Goal: Information Seeking & Learning: Learn about a topic

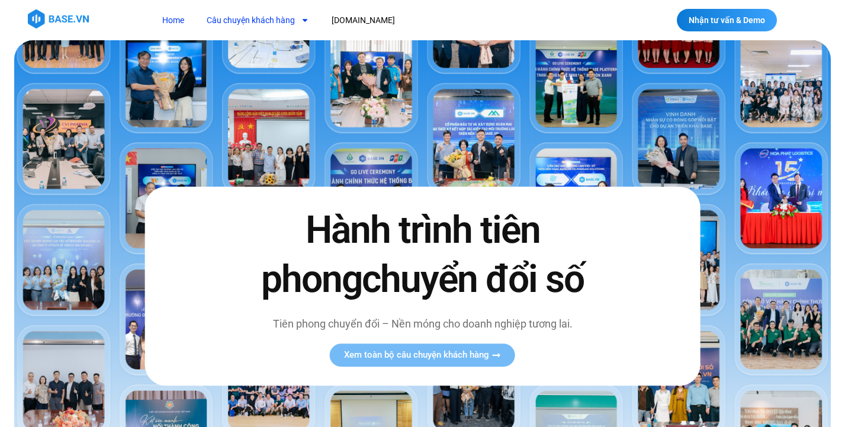
click at [242, 26] on link "Câu chuyện khách hàng" at bounding box center [258, 20] width 120 height 22
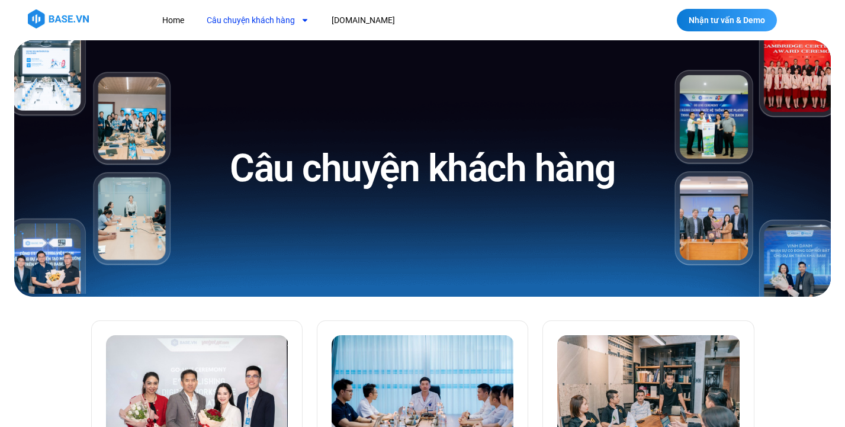
click at [242, 26] on link "Câu chuyện khách hàng" at bounding box center [258, 20] width 120 height 22
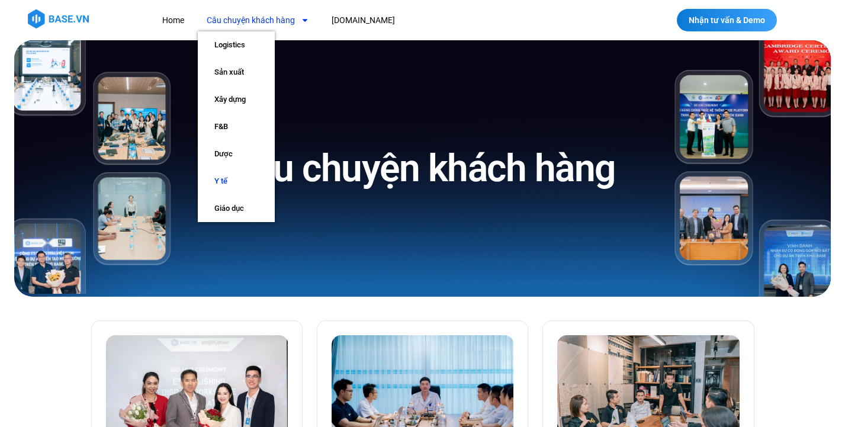
click at [246, 183] on link "Y tế" at bounding box center [236, 181] width 77 height 27
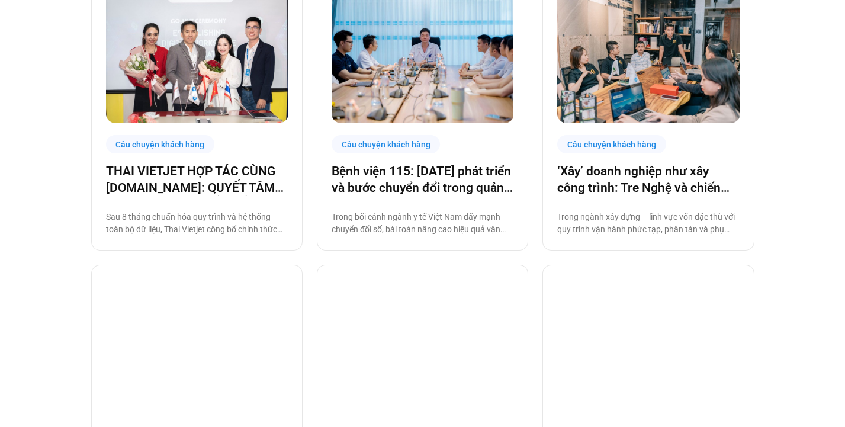
scroll to position [351, 0]
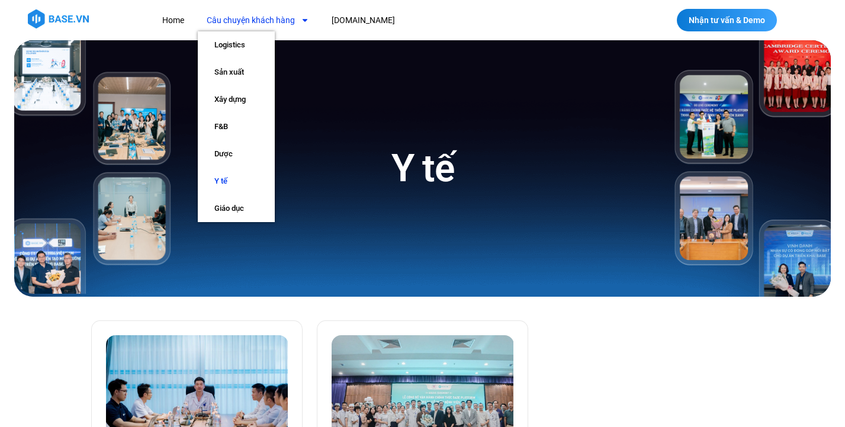
click at [256, 21] on link "Câu chuyện khách hàng" at bounding box center [258, 20] width 120 height 22
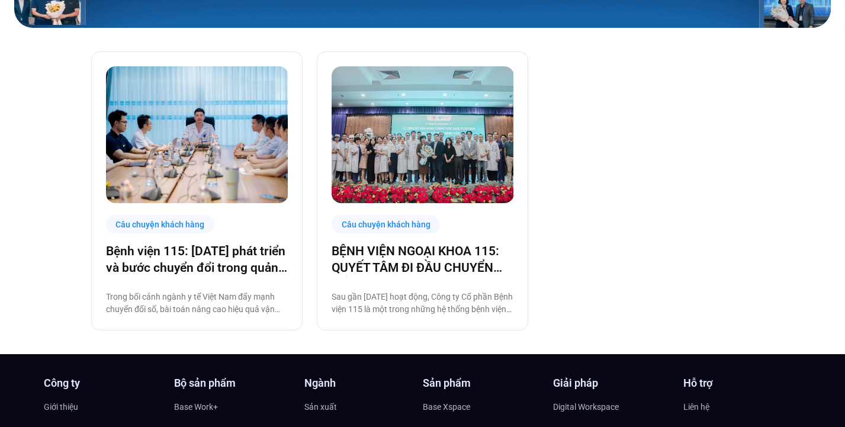
scroll to position [262, 0]
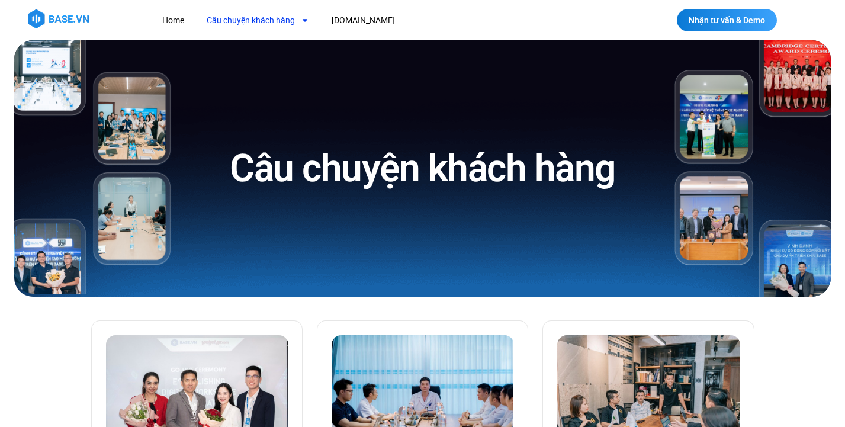
click at [294, 18] on link "Câu chuyện khách hàng" at bounding box center [258, 20] width 120 height 22
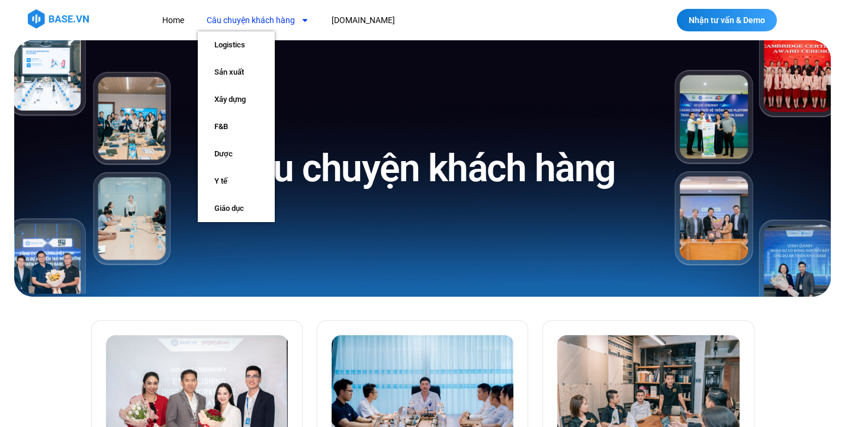
click at [301, 17] on icon "Menu" at bounding box center [305, 20] width 8 height 8
click at [280, 15] on link "Câu chuyện khách hàng" at bounding box center [258, 20] width 120 height 22
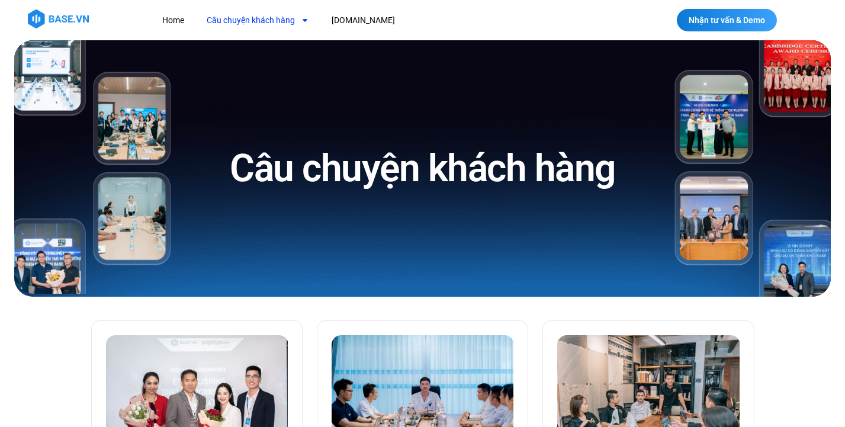
click at [280, 15] on link "Câu chuyện khách hàng" at bounding box center [258, 20] width 120 height 22
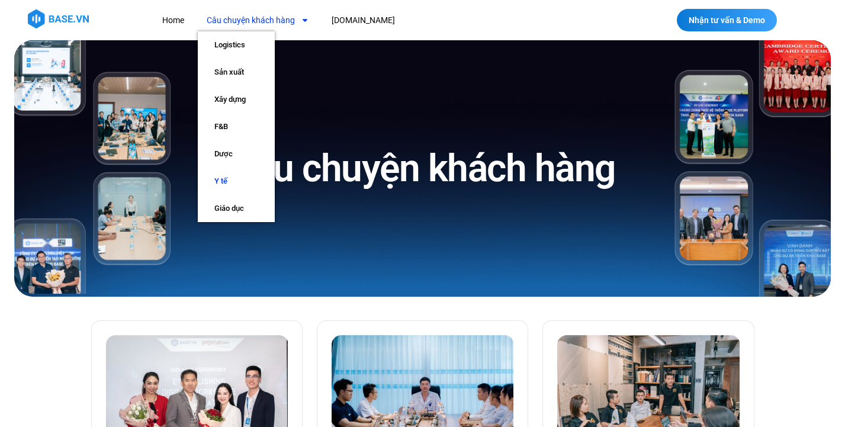
click at [232, 182] on link "Y tế" at bounding box center [236, 181] width 77 height 27
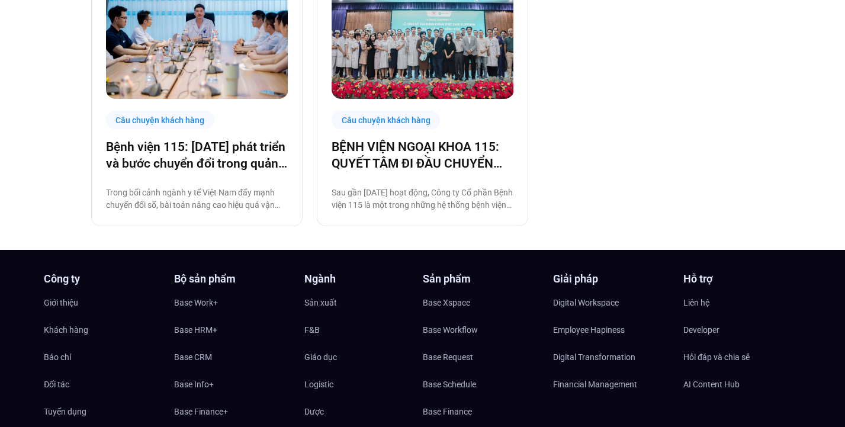
scroll to position [374, 0]
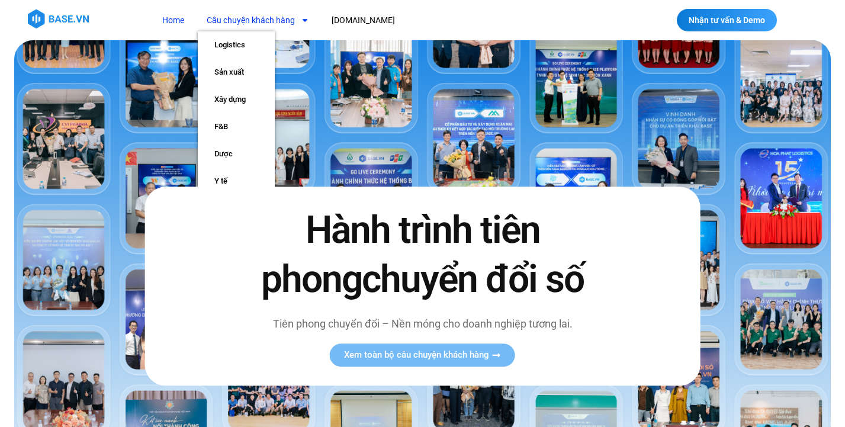
click at [286, 20] on link "Câu chuyện khách hàng" at bounding box center [258, 20] width 120 height 22
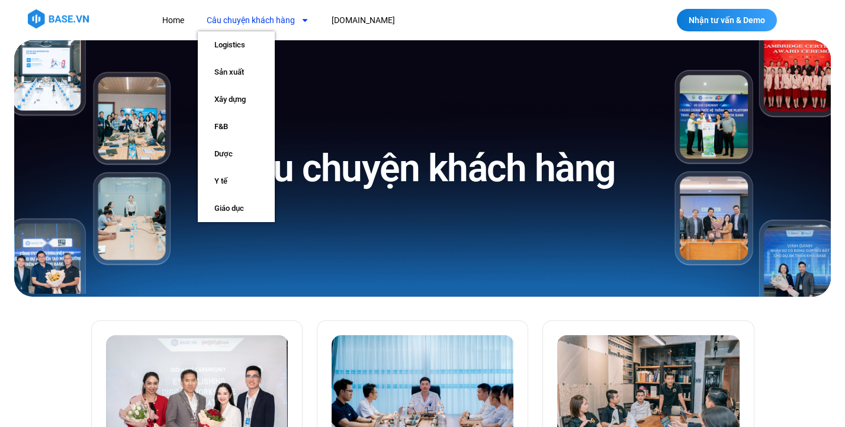
click at [266, 17] on link "Câu chuyện khách hàng" at bounding box center [258, 20] width 120 height 22
click at [236, 184] on link "Y tế" at bounding box center [236, 181] width 77 height 27
